Goal: Task Accomplishment & Management: Manage account settings

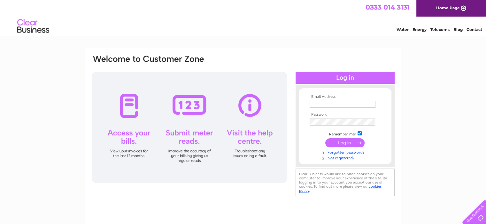
type input "[EMAIL_ADDRESS][DOMAIN_NAME][PERSON_NAME]"
click at [349, 145] on input "submit" at bounding box center [344, 143] width 39 height 9
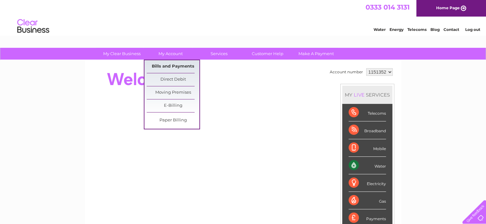
click at [168, 61] on link "Bills and Payments" at bounding box center [173, 66] width 53 height 13
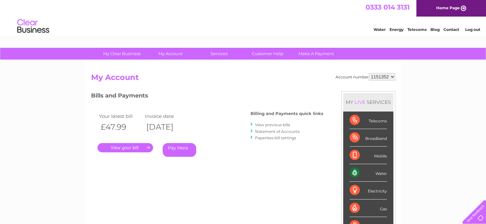
click at [137, 144] on link "." at bounding box center [125, 147] width 56 height 9
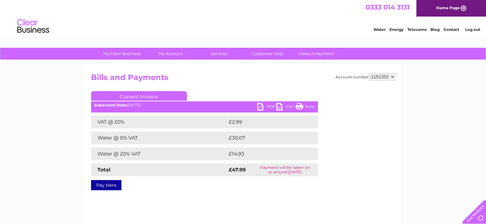
click at [266, 105] on link "PDF" at bounding box center [266, 107] width 19 height 9
